Goal: Transaction & Acquisition: Purchase product/service

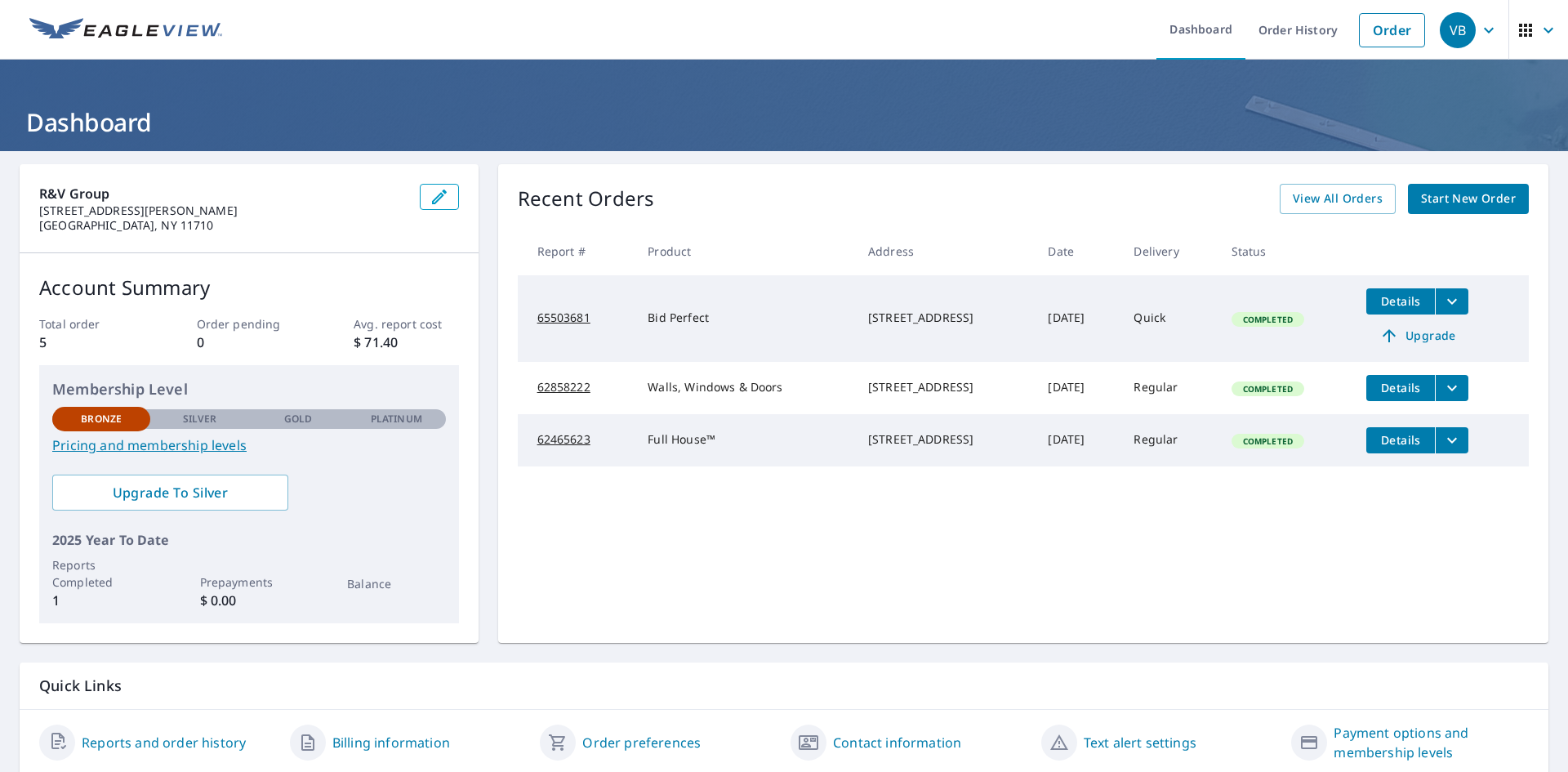
click at [1502, 200] on span "Start New Order" at bounding box center [1468, 199] width 95 height 21
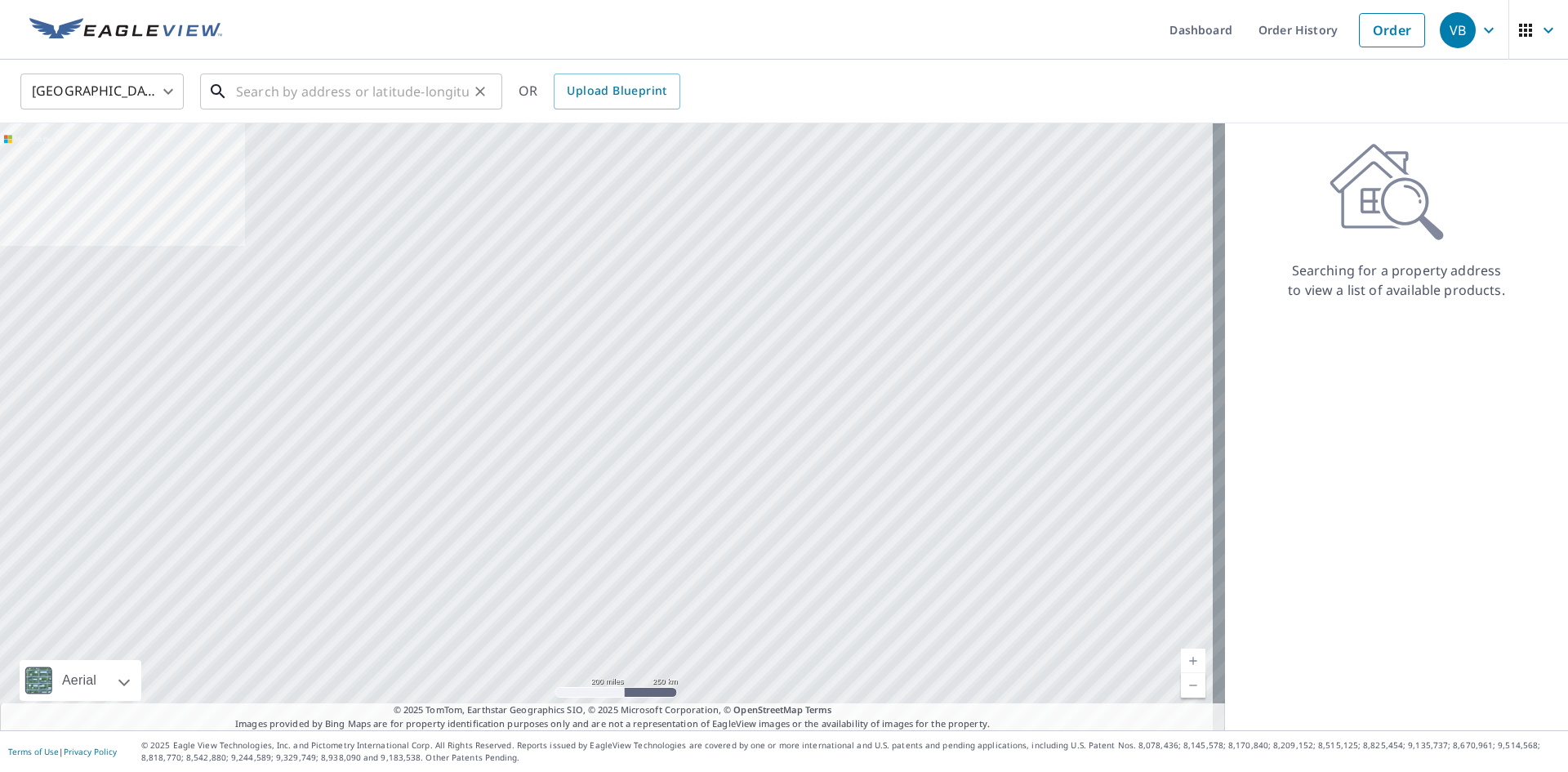
click at [410, 103] on input "text" at bounding box center [352, 91] width 233 height 46
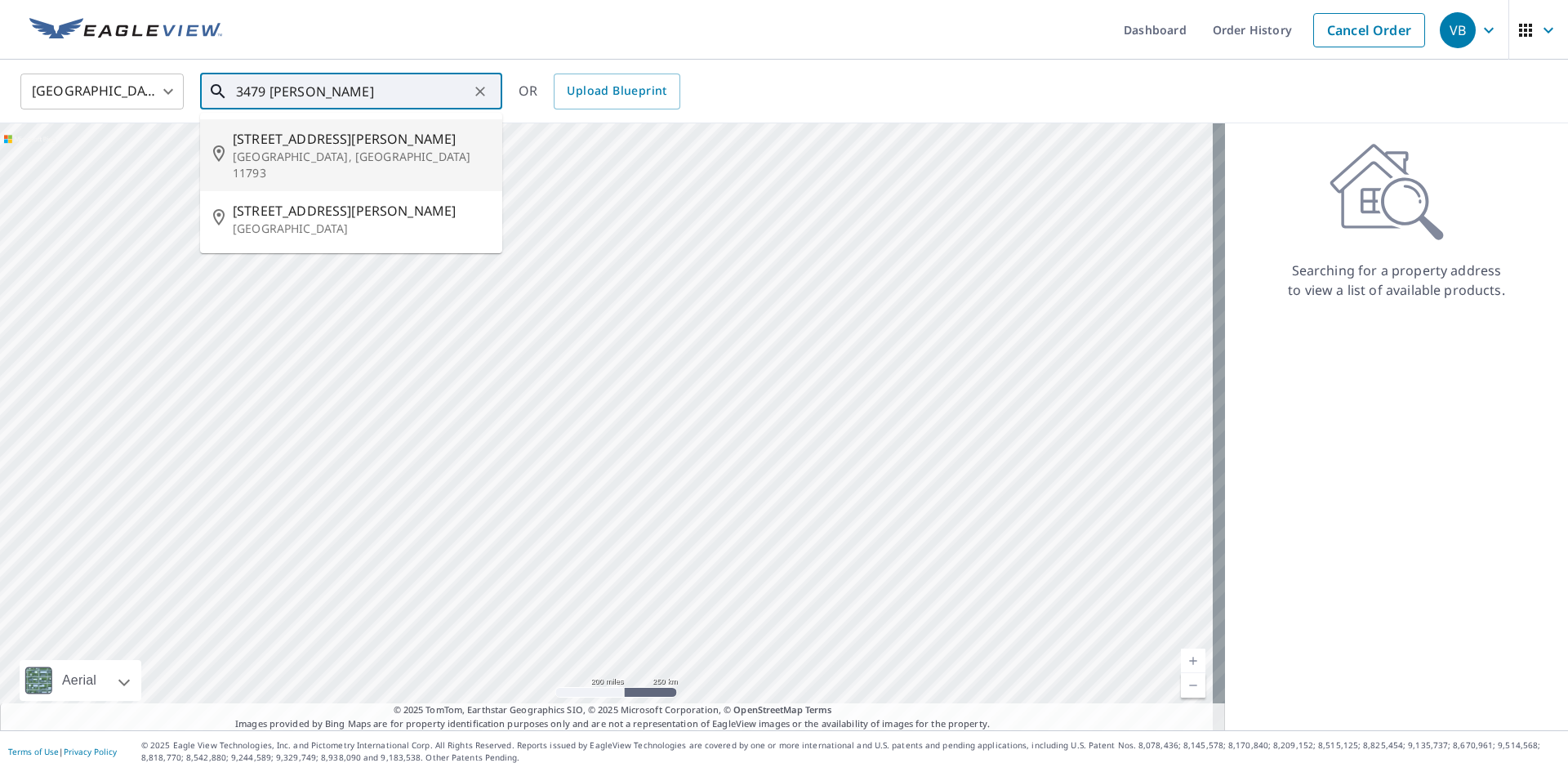
click at [259, 144] on span "[STREET_ADDRESS][PERSON_NAME]" at bounding box center [360, 139] width 256 height 20
type input "[STREET_ADDRESS][PERSON_NAME]"
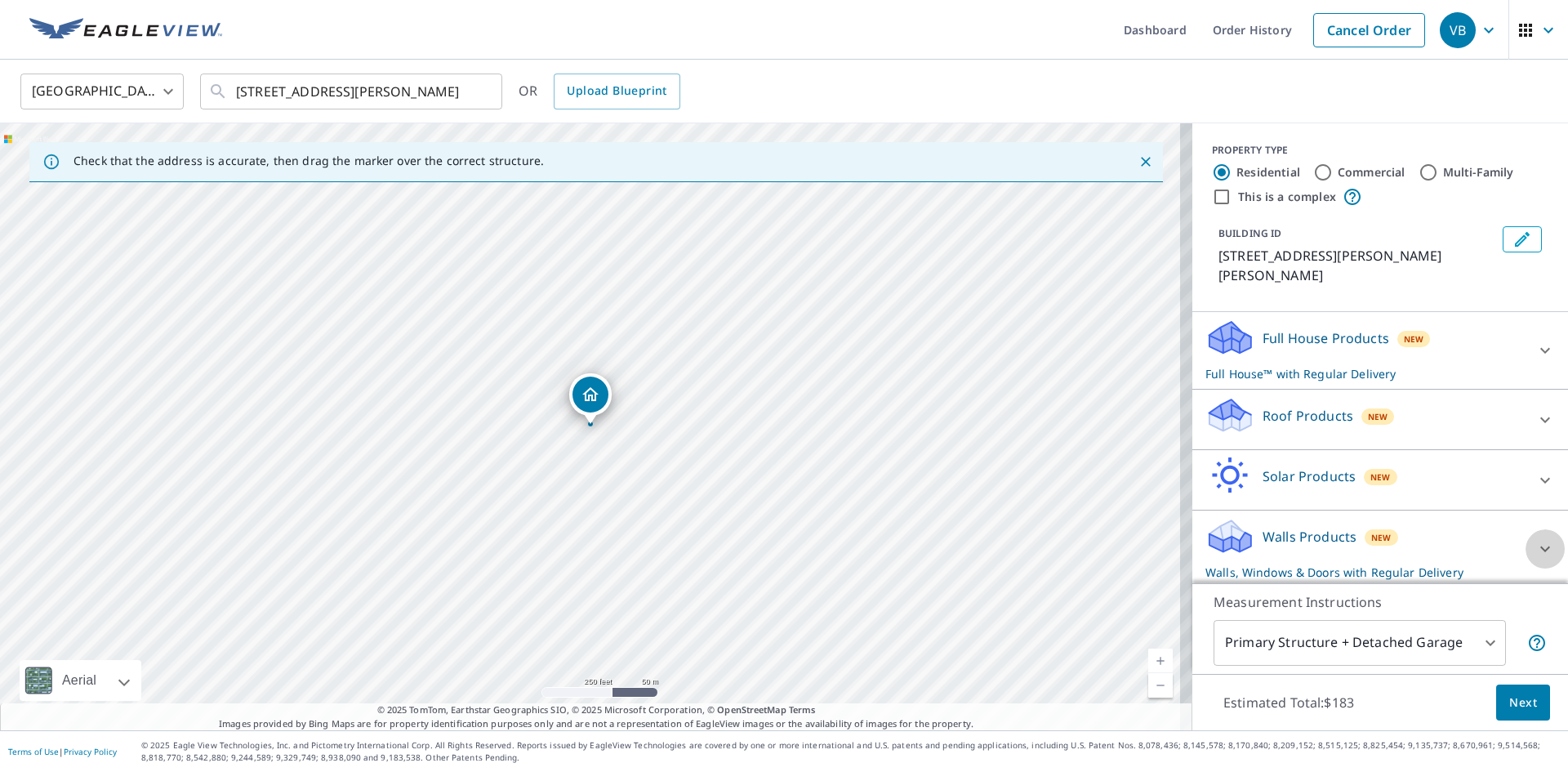
click at [1525, 529] on div at bounding box center [1544, 548] width 39 height 39
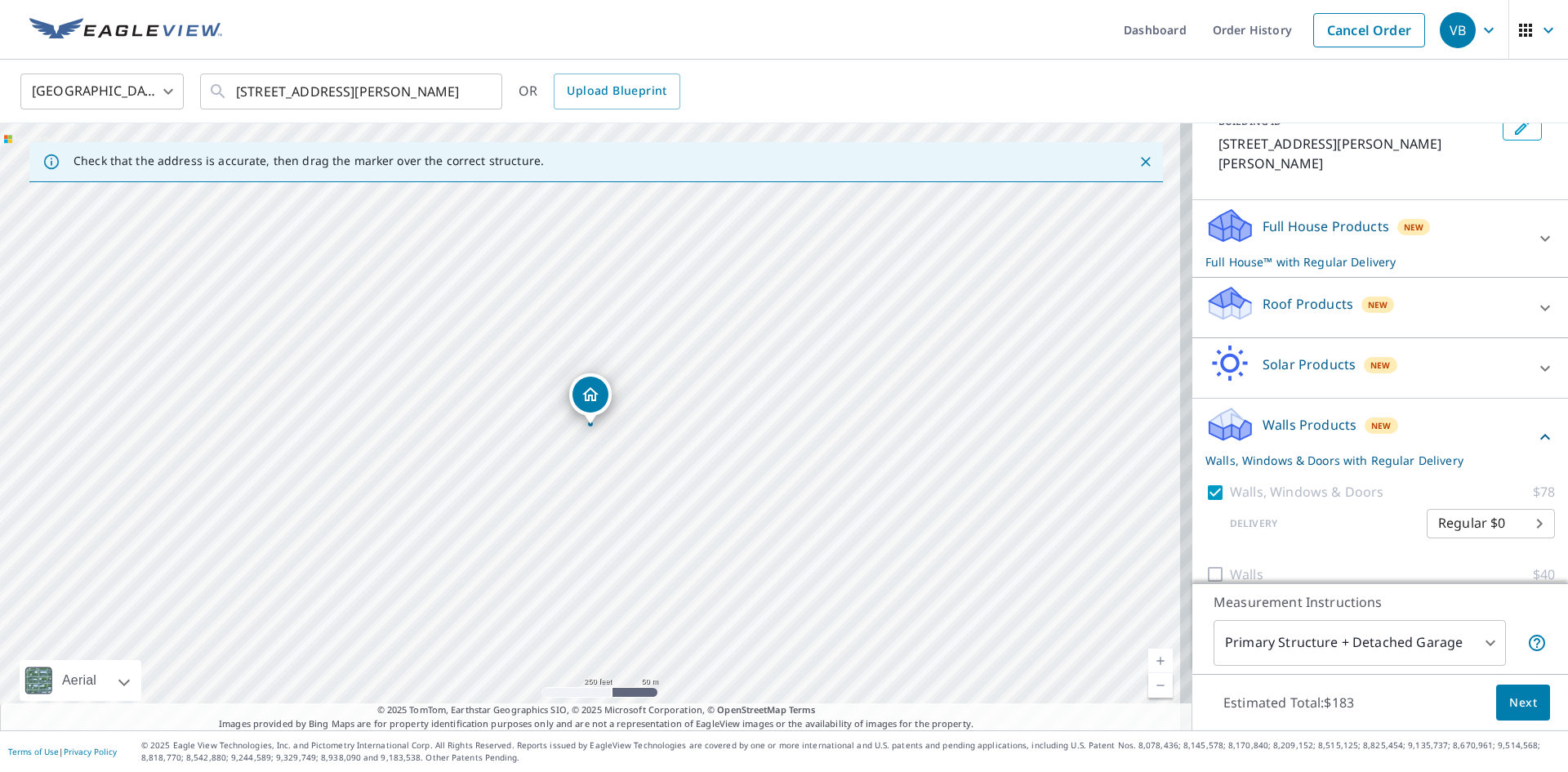
scroll to position [113, 0]
click at [1460, 500] on body "VB VB Dashboard Order History Cancel Order VB [GEOGRAPHIC_DATA] [GEOGRAPHIC_DAT…" at bounding box center [784, 386] width 1568 height 772
click at [1460, 500] on ul "Regular $0" at bounding box center [1467, 500] width 128 height 43
click at [1236, 500] on div at bounding box center [784, 386] width 1568 height 772
click at [1296, 549] on div "Walls $40" at bounding box center [1380, 572] width 349 height 46
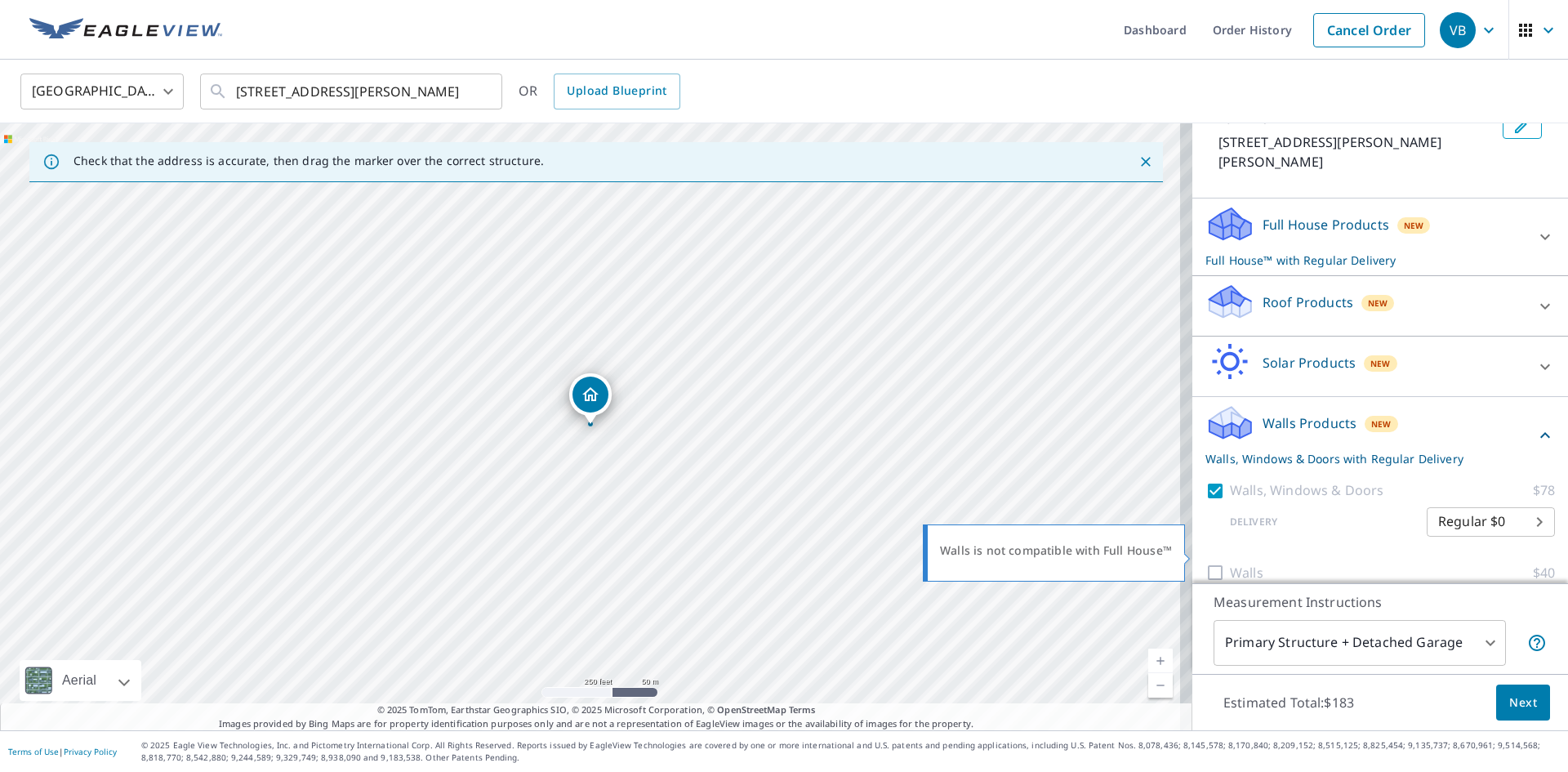
click at [1213, 563] on div at bounding box center [1217, 573] width 24 height 21
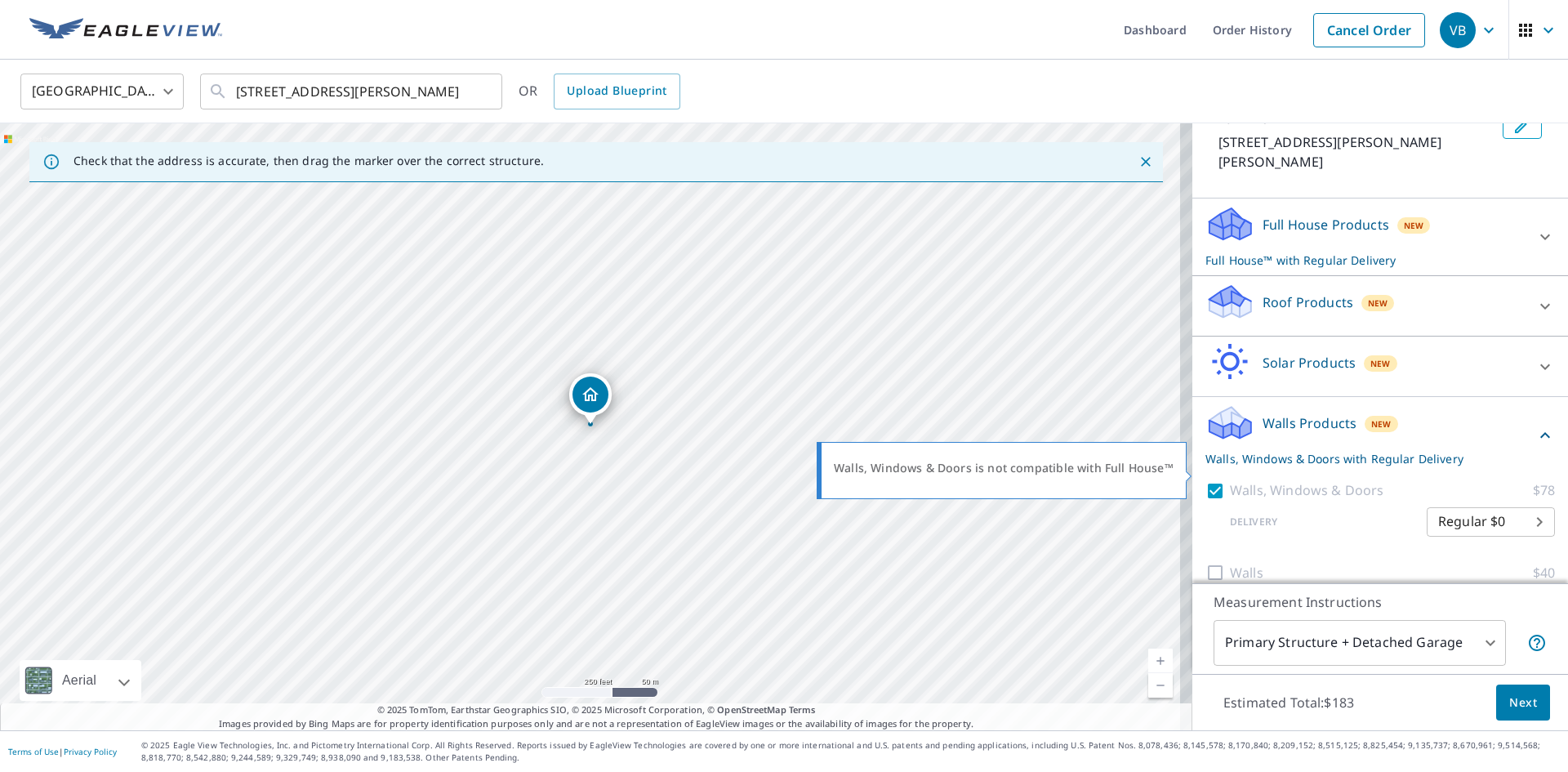
click at [1208, 481] on div at bounding box center [1217, 491] width 24 height 21
click at [1323, 450] on p "Walls, Windows & Doors with Regular Delivery" at bounding box center [1370, 458] width 330 height 17
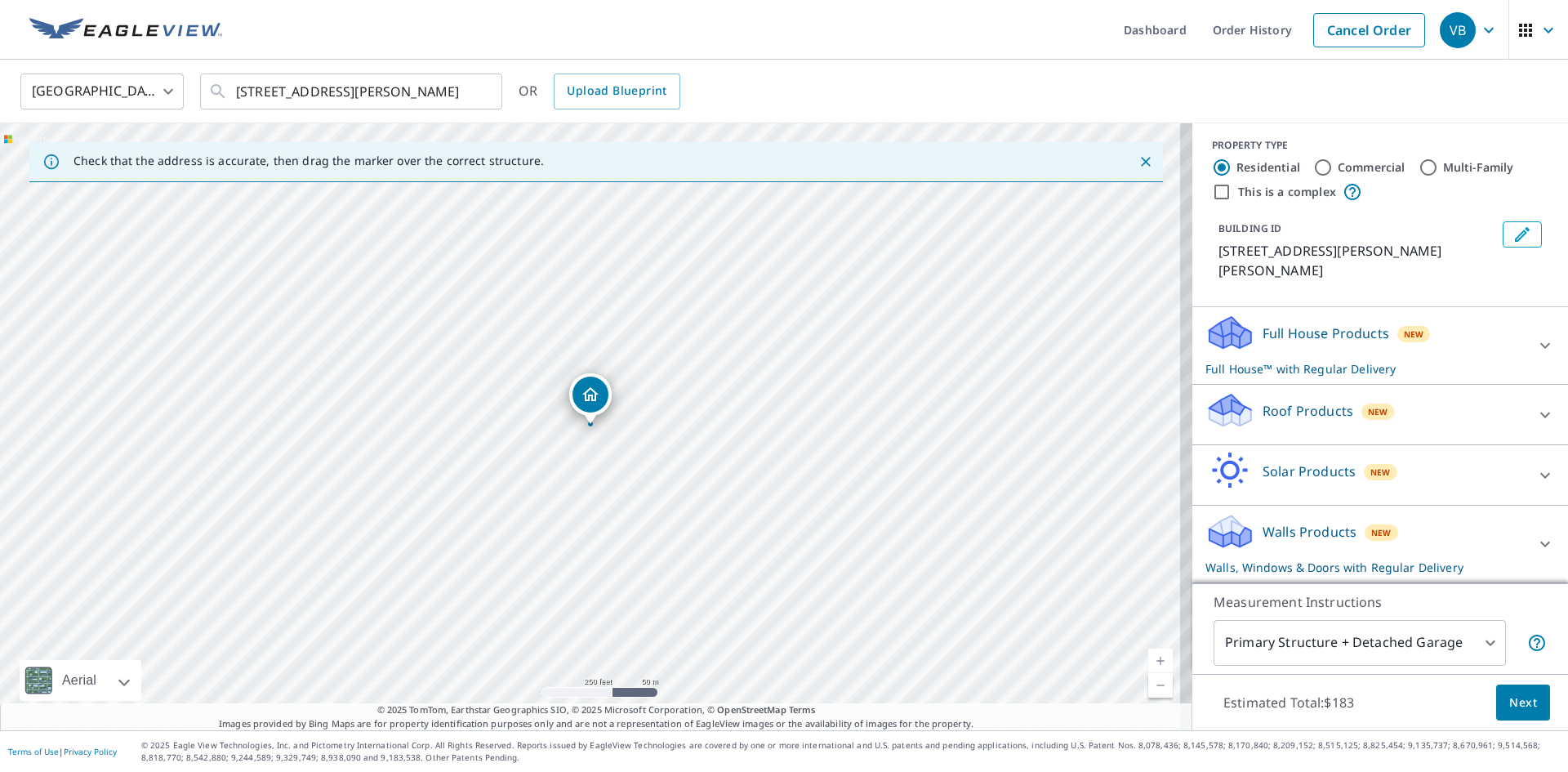
scroll to position [0, 0]
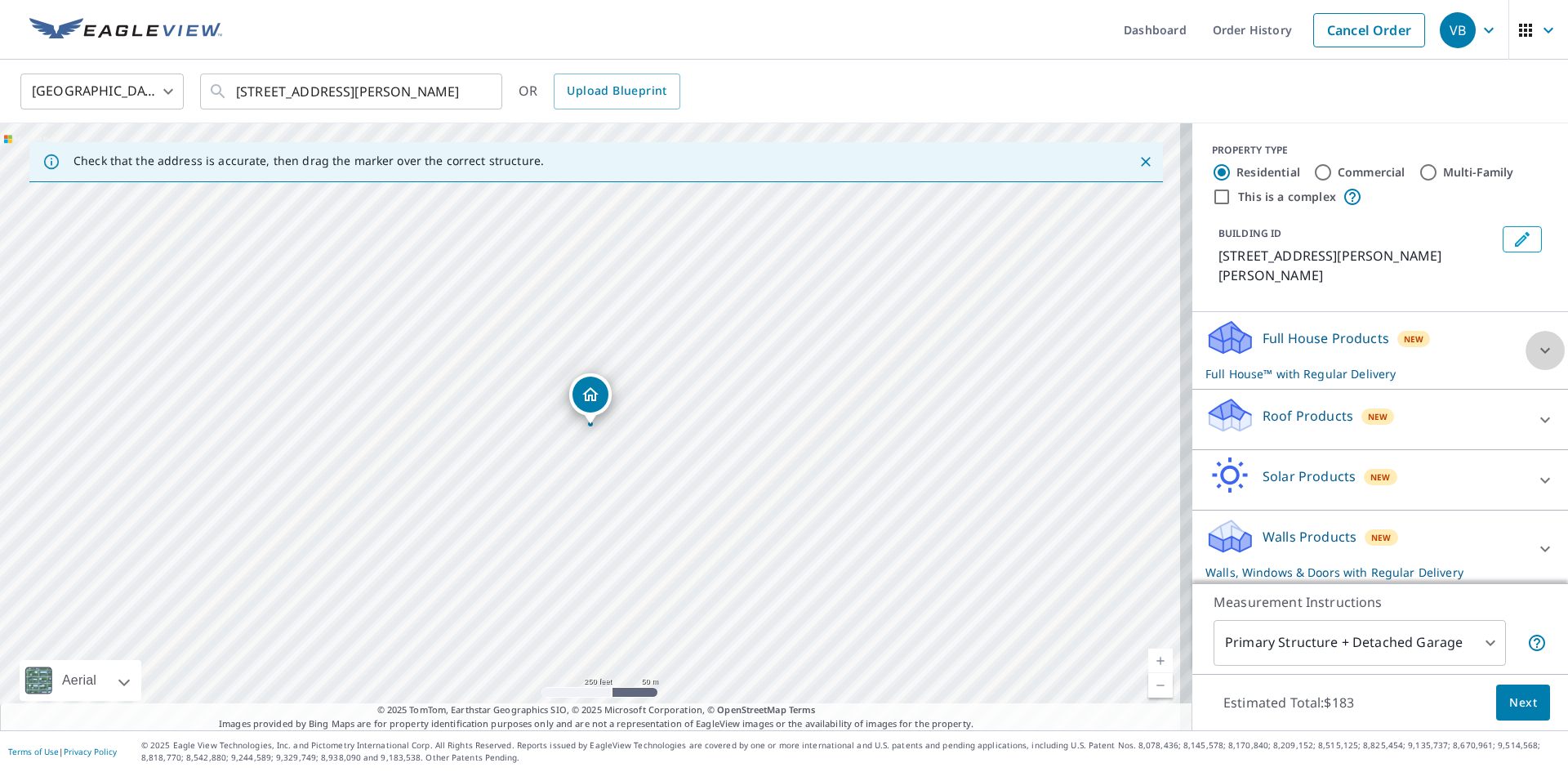
click at [1535, 340] on icon at bounding box center [1545, 350] width 20 height 20
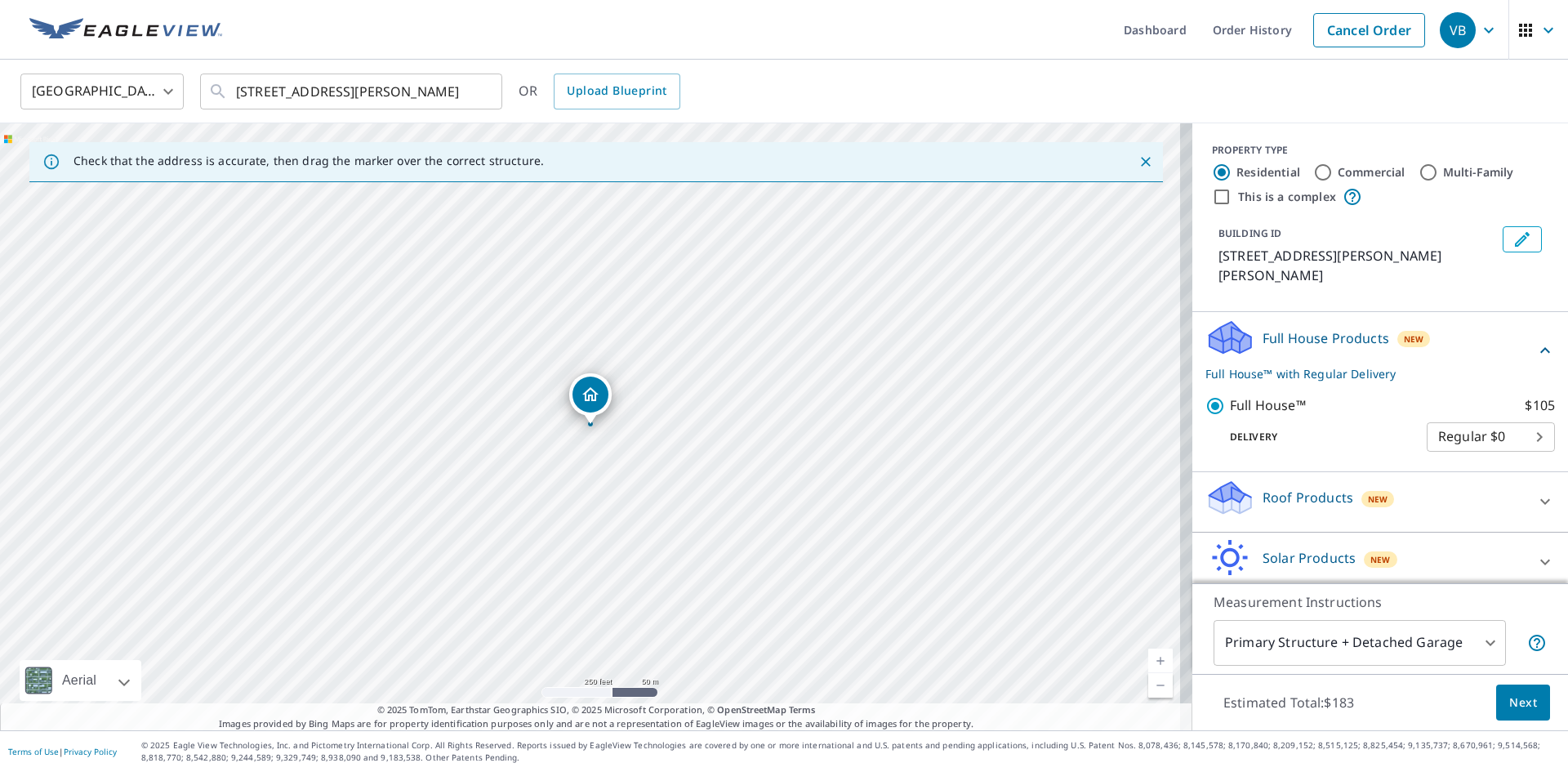
click at [1531, 330] on div "Full House Products New Full House™ with Regular Delivery Full House™ $105 Deli…" at bounding box center [1380, 392] width 375 height 160
click at [1535, 340] on icon at bounding box center [1545, 350] width 20 height 20
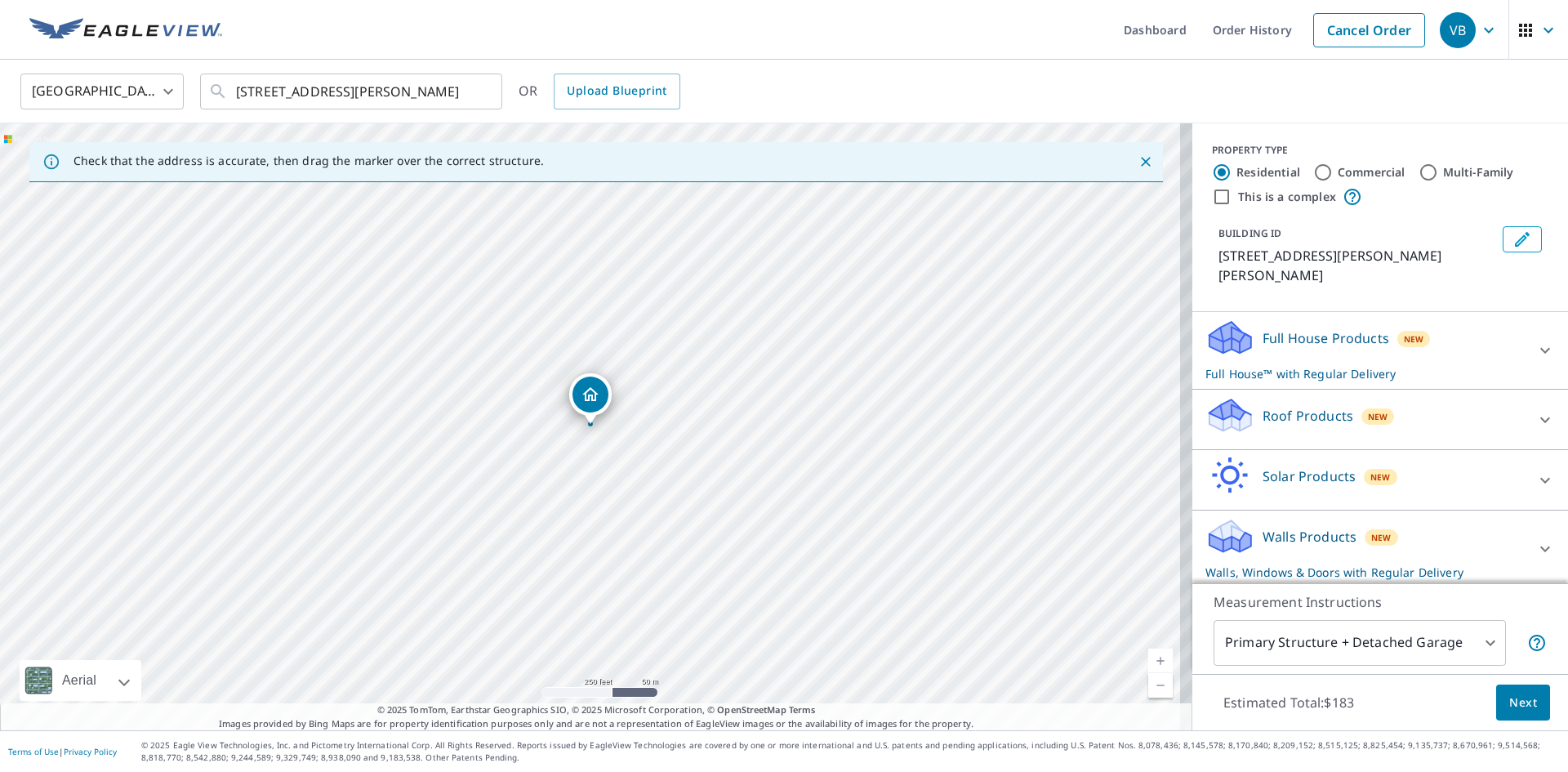
click at [1535, 539] on icon at bounding box center [1545, 549] width 20 height 20
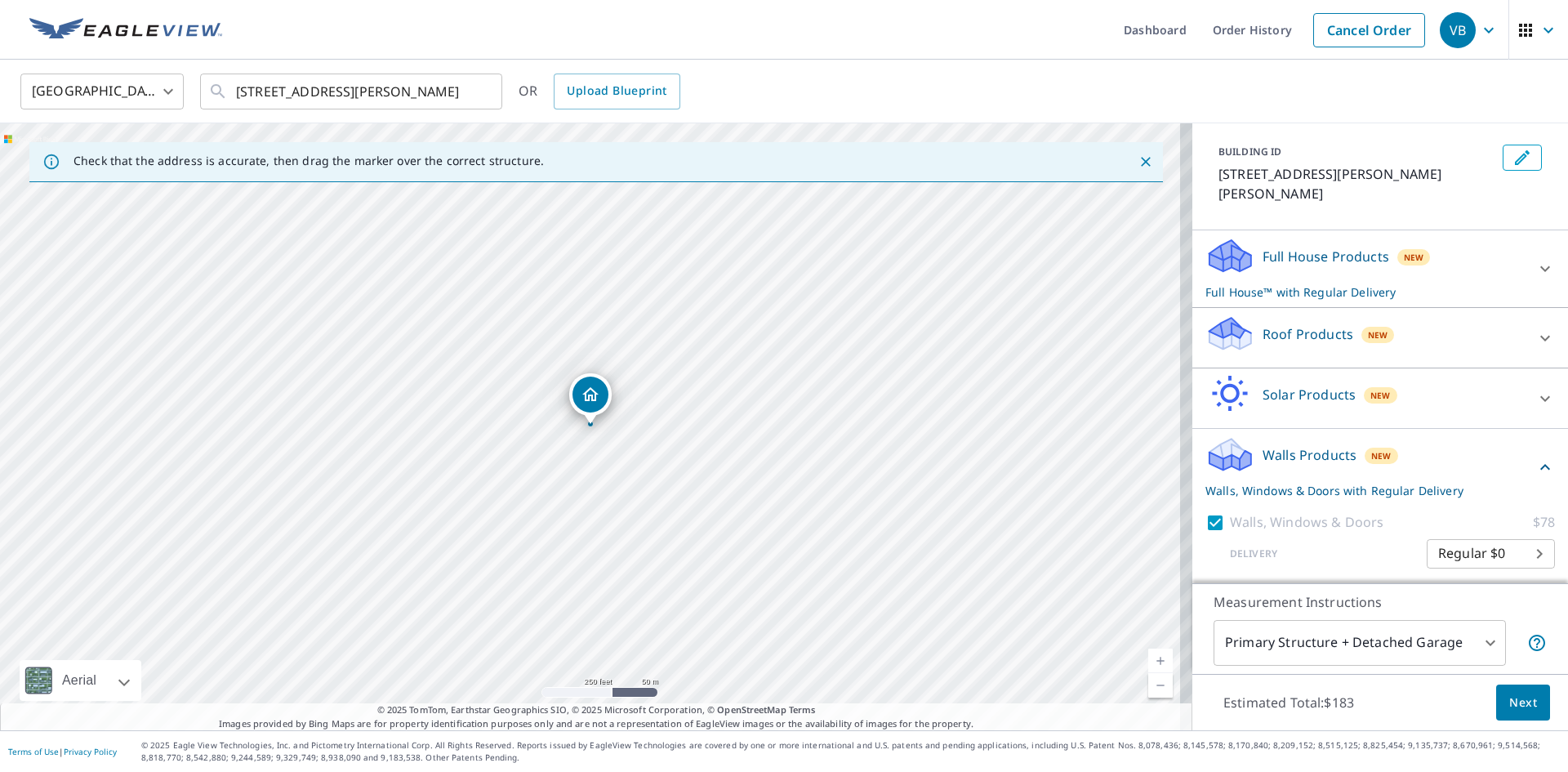
scroll to position [113, 0]
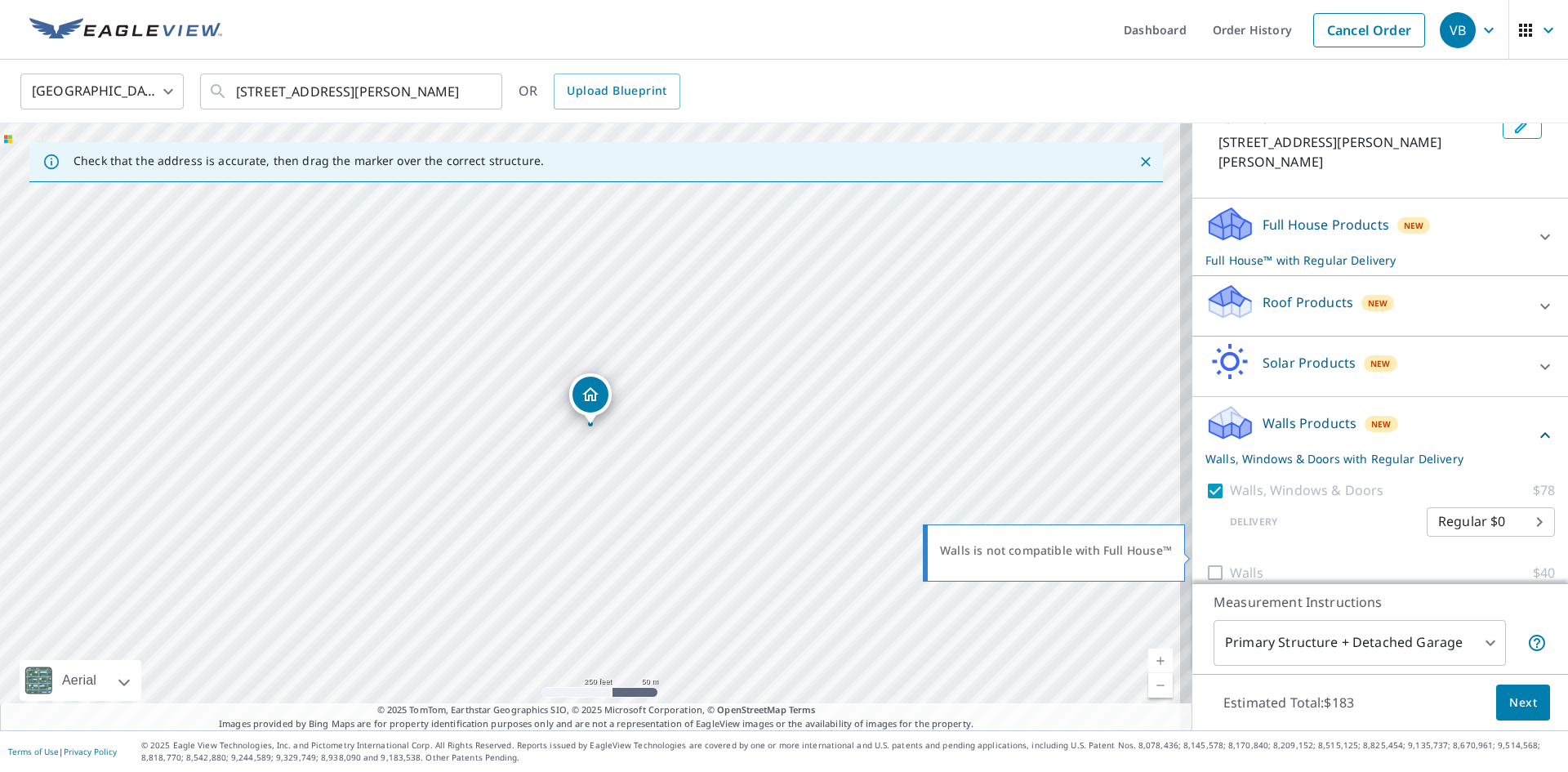
click at [1208, 563] on div at bounding box center [1217, 573] width 24 height 21
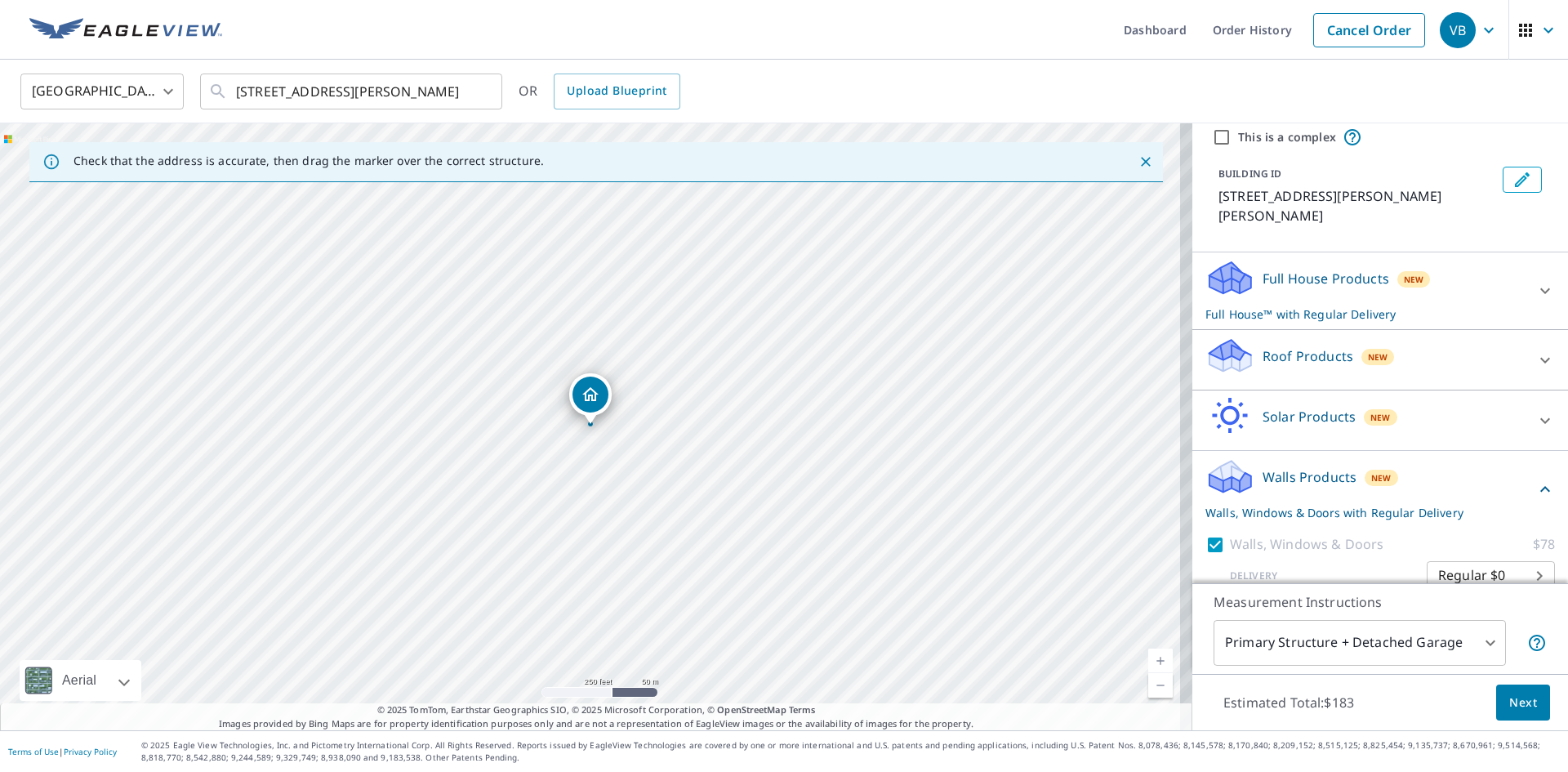
scroll to position [32, 0]
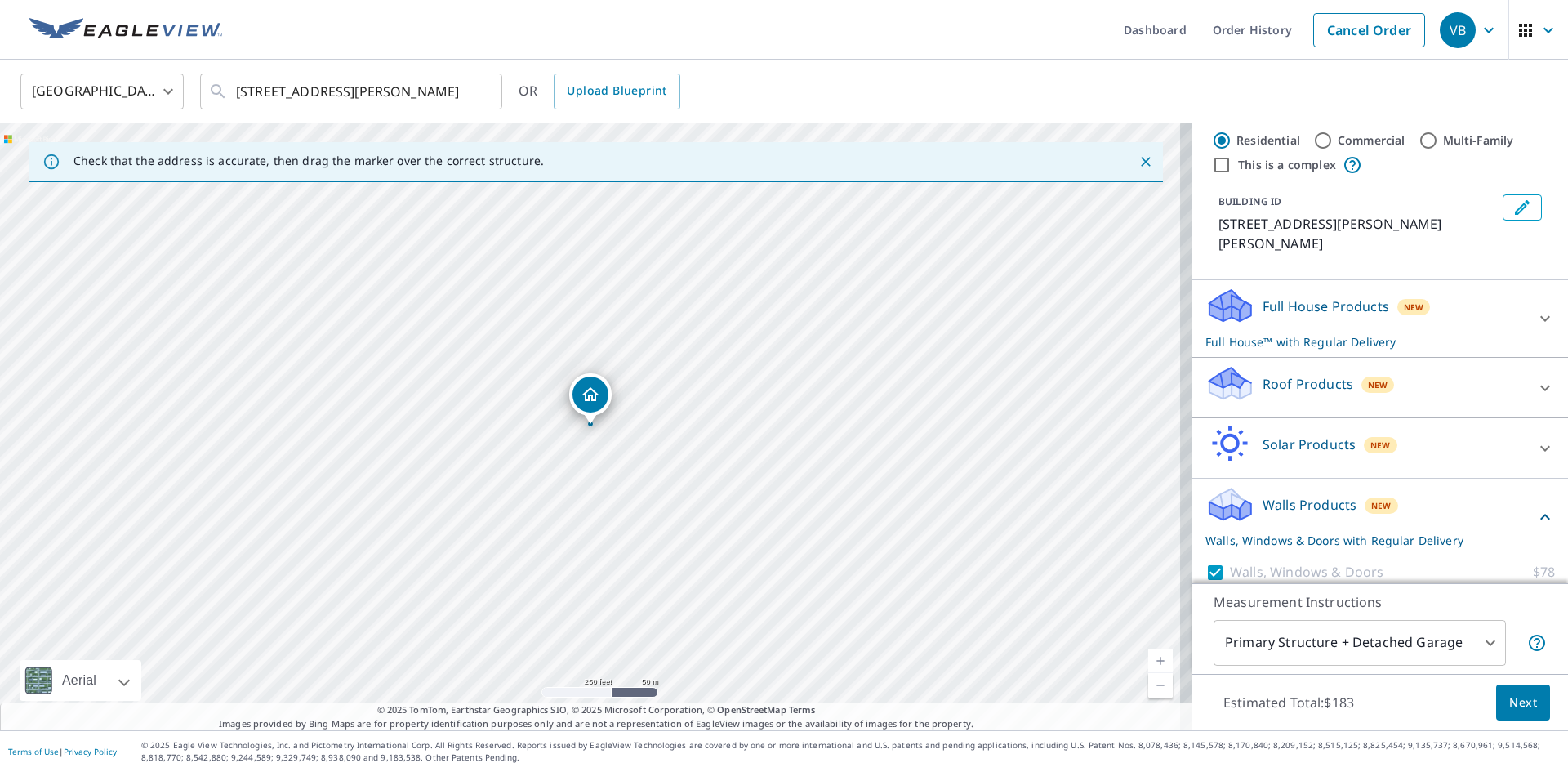
click at [1340, 333] on p "Full House™ with Regular Delivery" at bounding box center [1365, 341] width 320 height 17
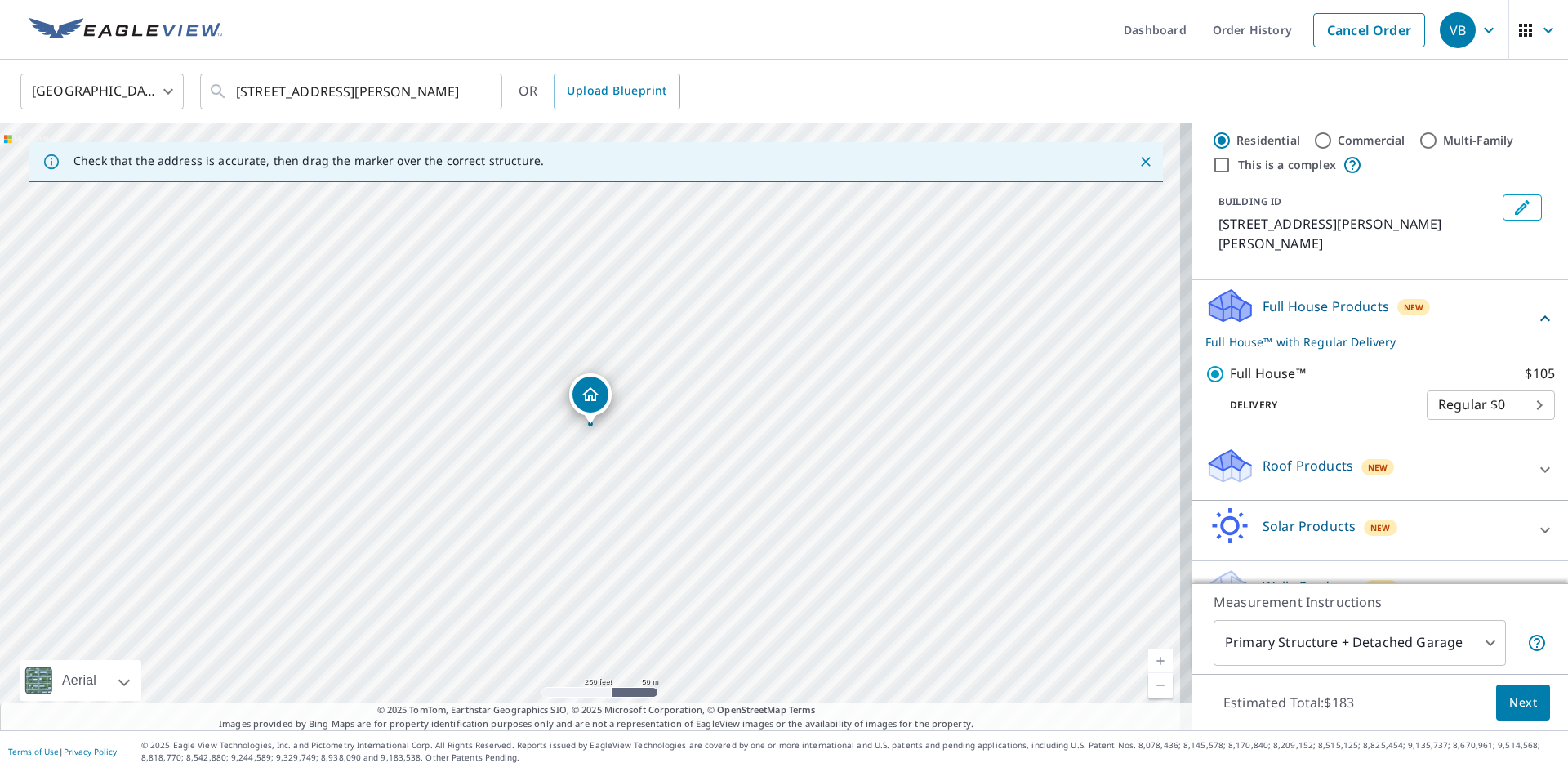
click at [1467, 393] on body "VB VB Dashboard Order History Cancel Order VB [GEOGRAPHIC_DATA] [GEOGRAPHIC_DAT…" at bounding box center [784, 386] width 1568 height 772
click at [1466, 392] on ul "Regular $0" at bounding box center [1467, 384] width 128 height 43
click at [1296, 374] on div at bounding box center [784, 386] width 1568 height 772
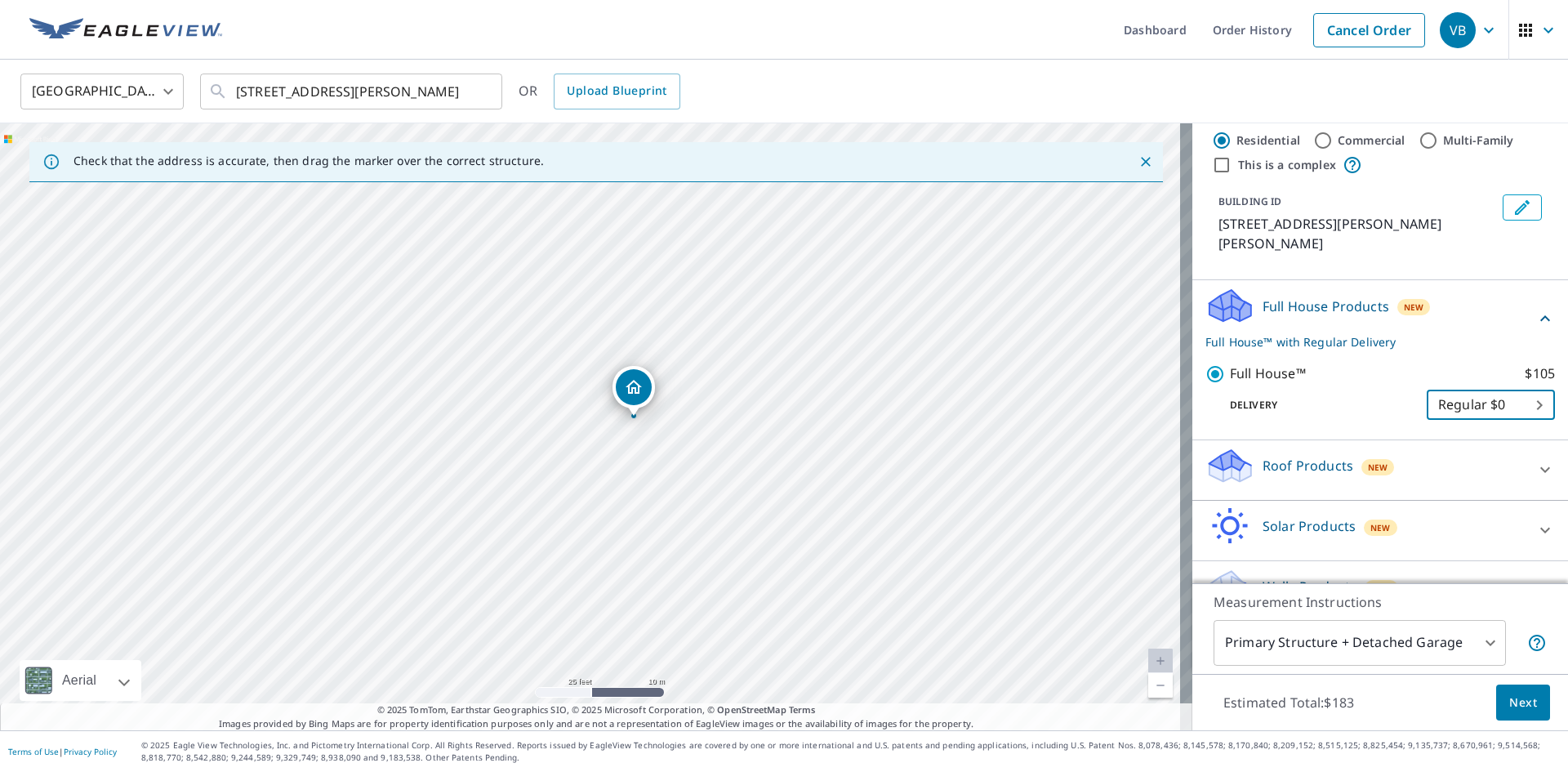
drag, startPoint x: 407, startPoint y: 375, endPoint x: 488, endPoint y: 466, distance: 121.8
drag, startPoint x: 488, startPoint y: 466, endPoint x: 669, endPoint y: 501, distance: 184.4
click at [669, 501] on div "[STREET_ADDRESS][PERSON_NAME]" at bounding box center [596, 426] width 1193 height 607
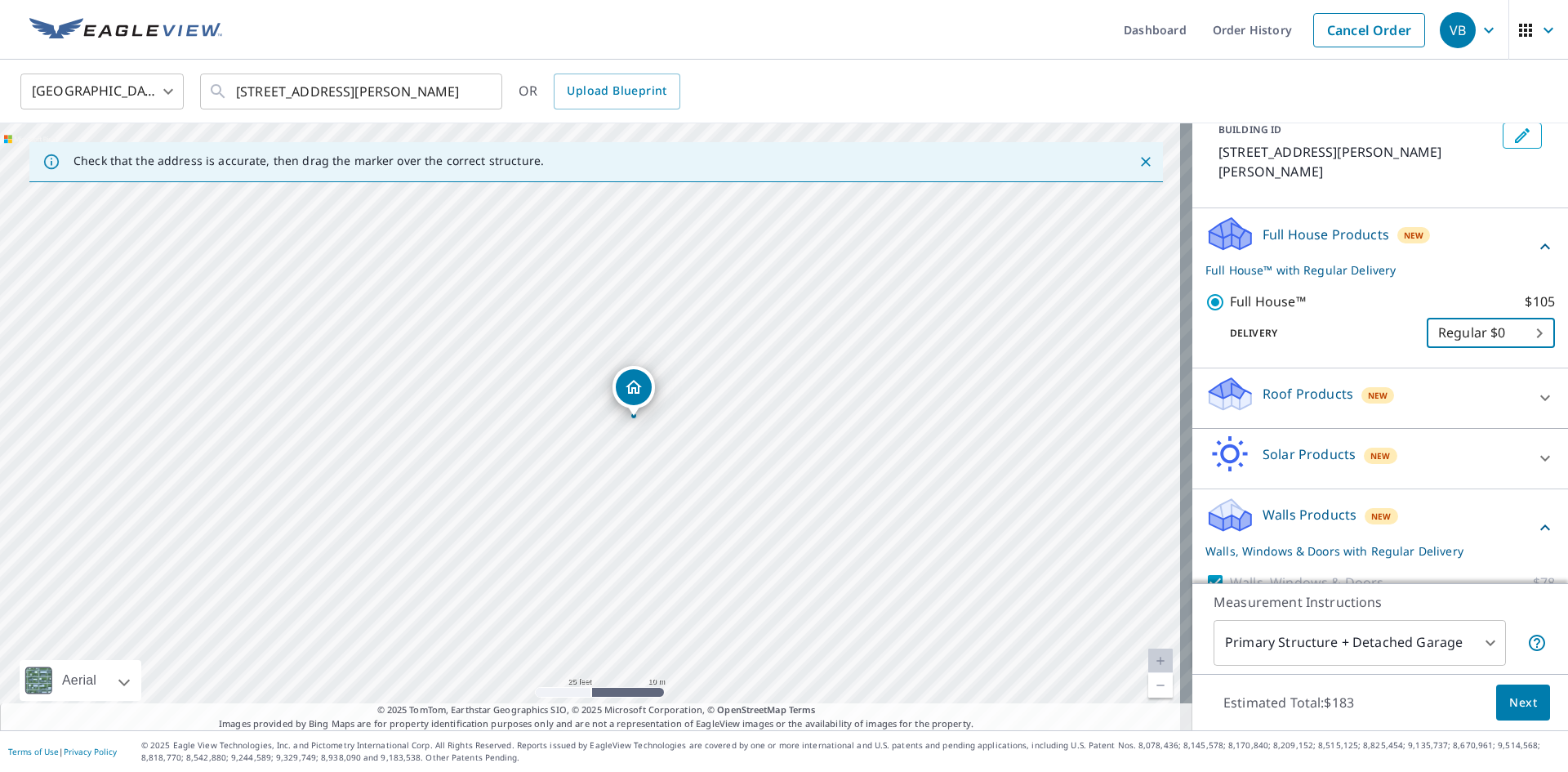
scroll to position [196, 0]
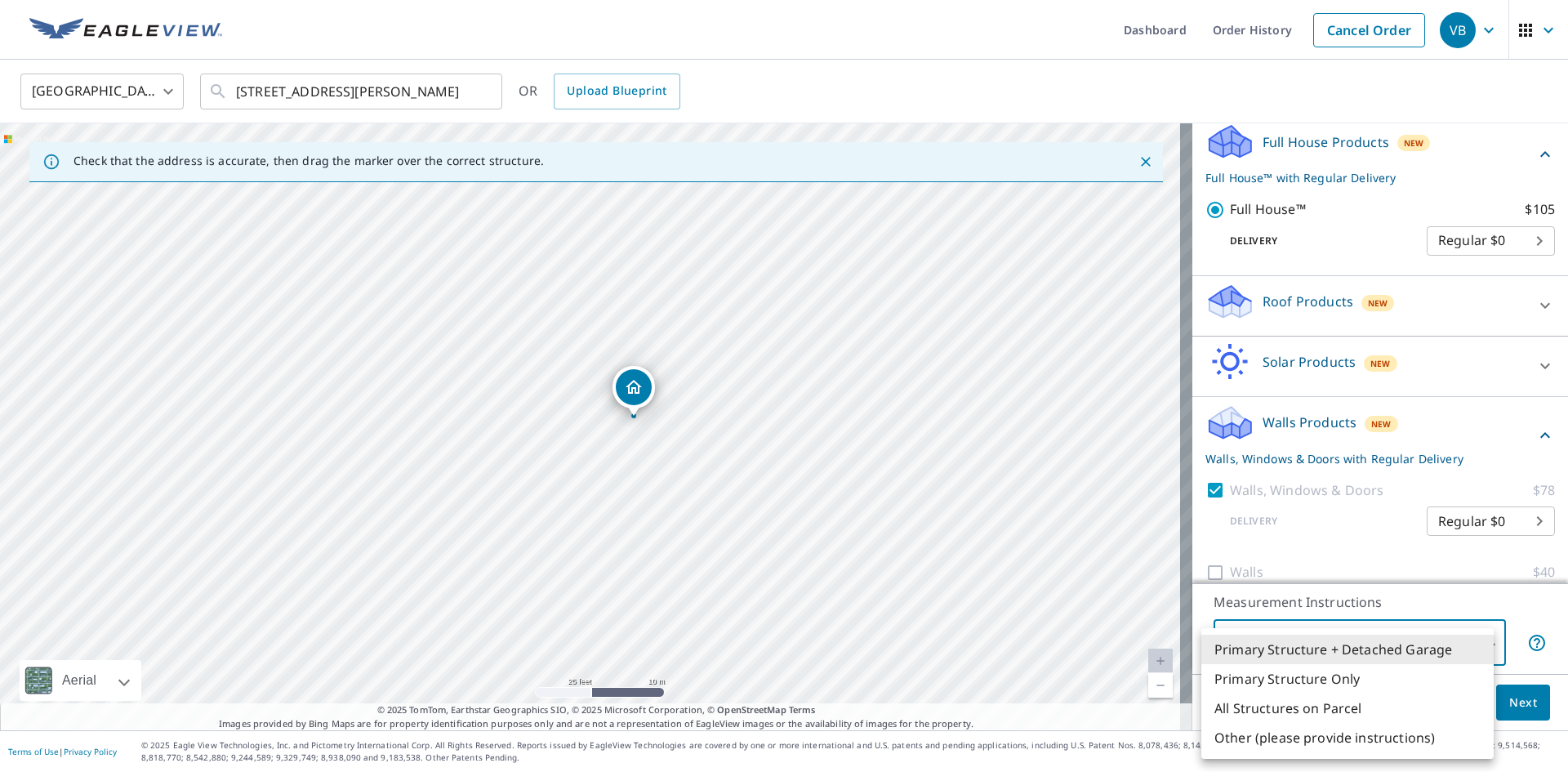
click at [1370, 648] on body "VB VB Dashboard Order History Cancel Order VB [GEOGRAPHIC_DATA] [GEOGRAPHIC_DAT…" at bounding box center [784, 386] width 1568 height 772
click at [1370, 648] on li "Primary Structure + Detached Garage" at bounding box center [1347, 649] width 292 height 29
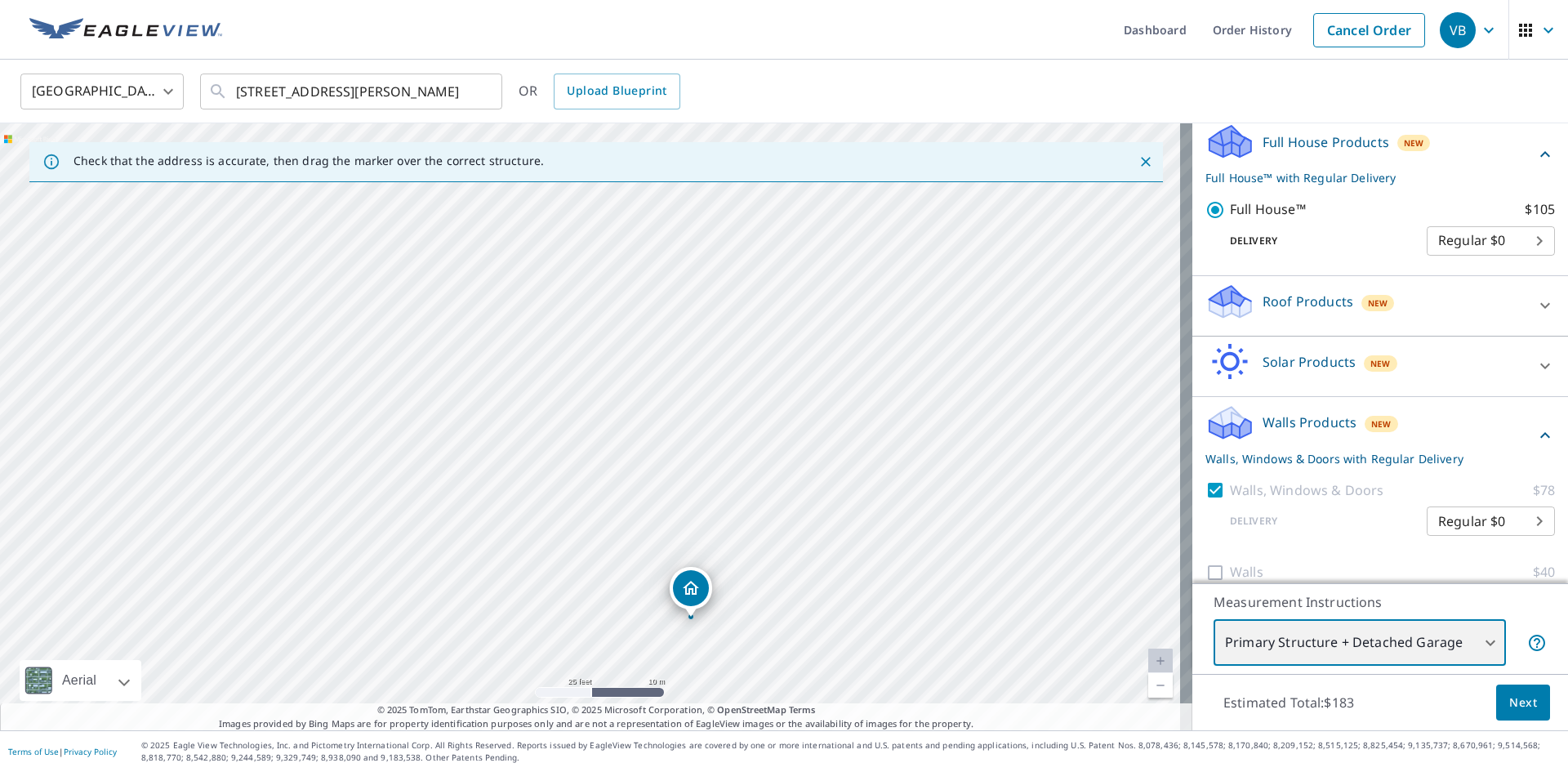
drag, startPoint x: 844, startPoint y: 331, endPoint x: 902, endPoint y: 532, distance: 209.2
click at [902, 532] on div "[STREET_ADDRESS][PERSON_NAME]" at bounding box center [596, 426] width 1193 height 607
